Goal: Task Accomplishment & Management: Use online tool/utility

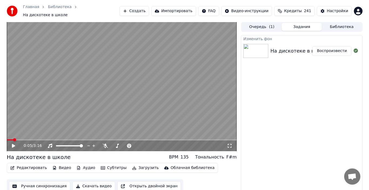
scroll to position [4, 0]
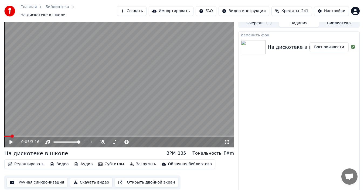
click at [331, 45] on button "Воспроизвести" at bounding box center [329, 47] width 39 height 10
click at [13, 140] on icon at bounding box center [15, 142] width 12 height 4
click at [4, 135] on span at bounding box center [5, 136] width 3 height 3
click at [13, 140] on icon at bounding box center [15, 142] width 12 height 4
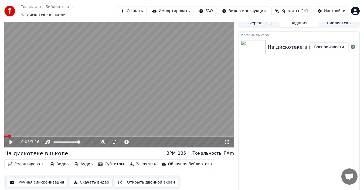
click at [8, 135] on span at bounding box center [9, 136] width 3 height 3
click at [10, 140] on icon at bounding box center [10, 142] width 3 height 4
click at [79, 141] on span at bounding box center [77, 142] width 3 height 3
click at [11, 141] on icon at bounding box center [11, 142] width 3 height 3
click at [5, 137] on div "0:24 / 3:16" at bounding box center [119, 142] width 230 height 11
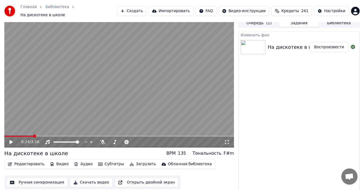
click at [5, 136] on span at bounding box center [18, 136] width 29 height 1
click at [4, 135] on span at bounding box center [5, 136] width 3 height 3
click at [12, 140] on icon at bounding box center [10, 142] width 3 height 4
click at [12, 141] on icon at bounding box center [11, 142] width 3 height 3
click at [4, 135] on span at bounding box center [5, 136] width 3 height 3
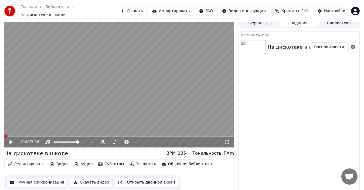
click at [13, 140] on icon at bounding box center [10, 142] width 3 height 4
click at [12, 141] on icon at bounding box center [11, 142] width 3 height 3
click at [134, 103] on video at bounding box center [119, 82] width 230 height 129
drag, startPoint x: 126, startPoint y: 104, endPoint x: 61, endPoint y: 116, distance: 65.2
click at [125, 104] on video at bounding box center [119, 82] width 230 height 129
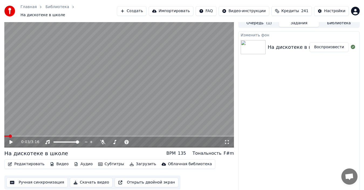
click at [28, 93] on video at bounding box center [119, 82] width 230 height 129
click at [9, 141] on icon at bounding box center [15, 142] width 12 height 4
click at [9, 140] on icon at bounding box center [15, 142] width 12 height 4
click at [4, 135] on span at bounding box center [5, 136] width 3 height 3
click at [10, 140] on icon at bounding box center [10, 142] width 3 height 4
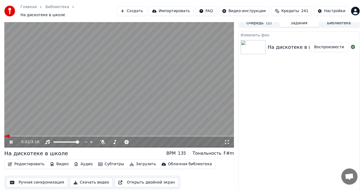
click at [12, 141] on icon at bounding box center [11, 142] width 3 height 3
click at [11, 140] on icon at bounding box center [10, 142] width 3 height 4
click at [9, 135] on span at bounding box center [10, 136] width 3 height 3
click at [12, 140] on icon at bounding box center [15, 142] width 12 height 4
click at [12, 140] on icon at bounding box center [10, 142] width 3 height 4
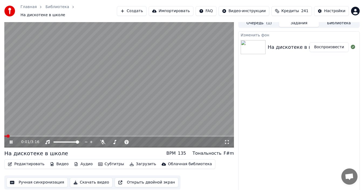
click at [12, 141] on icon at bounding box center [11, 142] width 3 height 3
click at [69, 142] on span at bounding box center [65, 142] width 25 height 1
click at [11, 140] on icon at bounding box center [10, 142] width 3 height 4
click at [62, 141] on span at bounding box center [62, 142] width 3 height 3
click at [25, 136] on span at bounding box center [119, 136] width 230 height 1
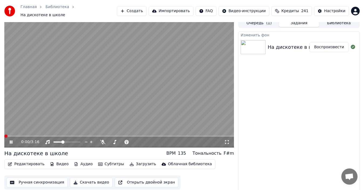
click at [4, 135] on span at bounding box center [5, 136] width 3 height 3
click at [11, 141] on icon at bounding box center [11, 142] width 3 height 3
click at [4, 135] on span at bounding box center [5, 136] width 3 height 3
click at [11, 140] on icon at bounding box center [10, 142] width 3 height 4
click at [11, 140] on icon at bounding box center [15, 142] width 12 height 4
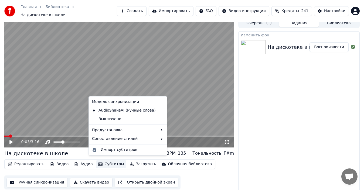
click at [104, 161] on button "Субтитры" at bounding box center [111, 165] width 30 height 8
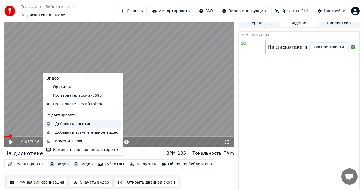
click at [72, 124] on div "Добавить логотип" at bounding box center [73, 123] width 36 height 5
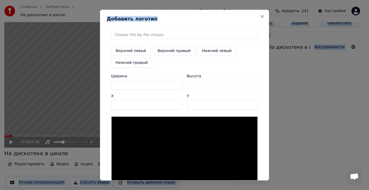
drag, startPoint x: 185, startPoint y: 16, endPoint x: 169, endPoint y: -4, distance: 24.9
click at [169, 0] on html "Главная Библиотека На дискотеке в школе Создать Импортировать FAQ Видео-инструк…" at bounding box center [184, 91] width 369 height 190
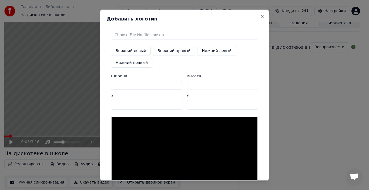
click at [154, 137] on div at bounding box center [184, 157] width 147 height 83
click at [126, 50] on button "Верхний левый" at bounding box center [131, 51] width 40 height 10
click at [168, 52] on button "Верхний правый" at bounding box center [174, 51] width 42 height 10
click at [204, 50] on button "Нижний левый" at bounding box center [216, 51] width 39 height 10
type input "**"
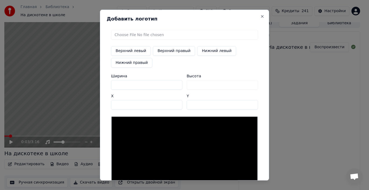
type input "***"
click at [159, 52] on button "Верхний правый" at bounding box center [174, 51] width 42 height 10
type input "****"
type input "**"
click at [162, 34] on input "file" at bounding box center [184, 35] width 147 height 10
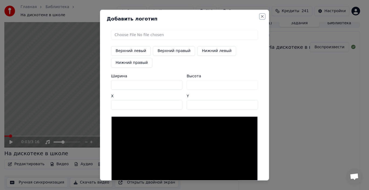
click at [261, 15] on button "Close" at bounding box center [262, 16] width 4 height 4
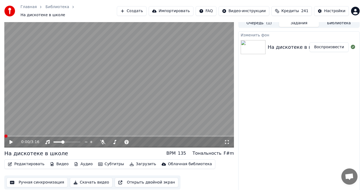
click at [4, 135] on span at bounding box center [5, 136] width 3 height 3
click at [10, 140] on icon at bounding box center [10, 142] width 3 height 4
click at [11, 141] on icon at bounding box center [15, 142] width 12 height 4
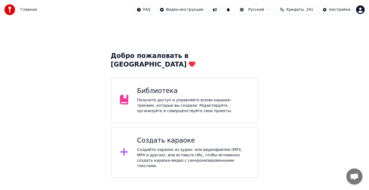
click at [174, 98] on div "Получите доступ и управляйте всеми караоке-треками, которые вы создали. Редакти…" at bounding box center [193, 106] width 112 height 16
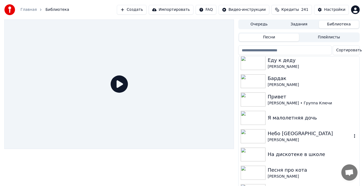
scroll to position [169, 0]
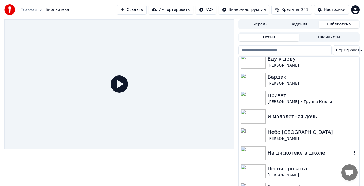
click at [255, 154] on img at bounding box center [253, 153] width 25 height 14
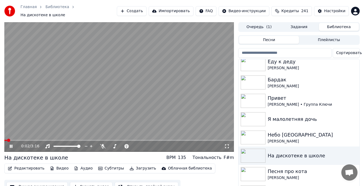
drag, startPoint x: 11, startPoint y: 144, endPoint x: 14, endPoint y: 144, distance: 3.0
click at [12, 144] on icon at bounding box center [15, 146] width 12 height 4
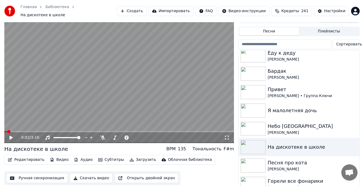
scroll to position [13, 0]
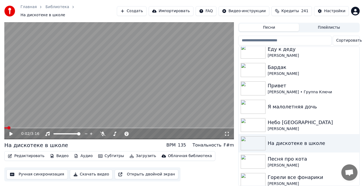
click at [131, 171] on button "Открыть двойной экран" at bounding box center [147, 174] width 64 height 10
click at [11, 131] on icon at bounding box center [15, 133] width 12 height 4
click at [26, 152] on button "Редактировать" at bounding box center [26, 156] width 41 height 8
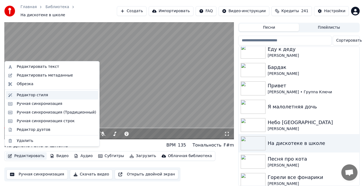
click at [38, 95] on div "Редактор стиля" at bounding box center [32, 94] width 31 height 5
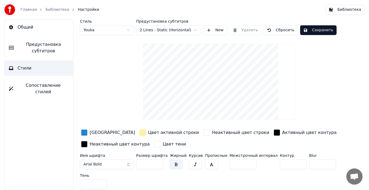
click at [127, 31] on html "Главная Библиотека Настройки Библиотека Общий Предустановка субтитров Стили Соп…" at bounding box center [184, 95] width 369 height 190
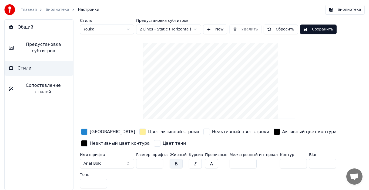
click at [36, 44] on span "Предустановка субтитров" at bounding box center [43, 47] width 51 height 13
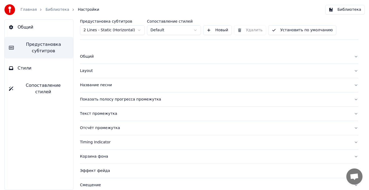
click at [103, 114] on div "Текст промежутка" at bounding box center [214, 113] width 269 height 5
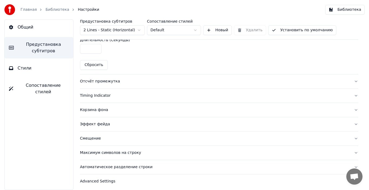
scroll to position [286, 0]
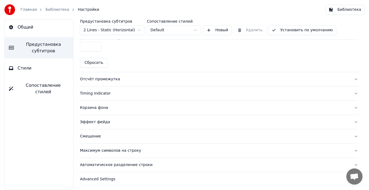
click at [91, 107] on div "Корзина фона" at bounding box center [214, 107] width 269 height 5
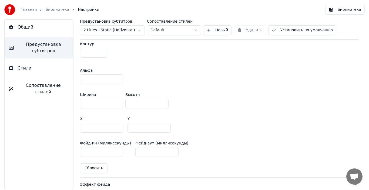
scroll to position [142, 0]
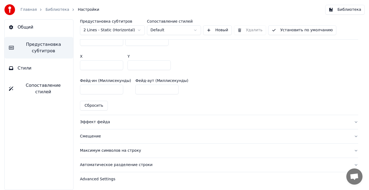
click at [98, 125] on button "Эффект фейда" at bounding box center [219, 122] width 278 height 14
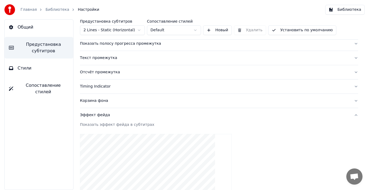
scroll to position [0, 0]
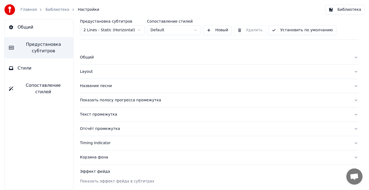
click at [28, 27] on span "Общий" at bounding box center [26, 27] width 16 height 6
